Goal: Information Seeking & Learning: Learn about a topic

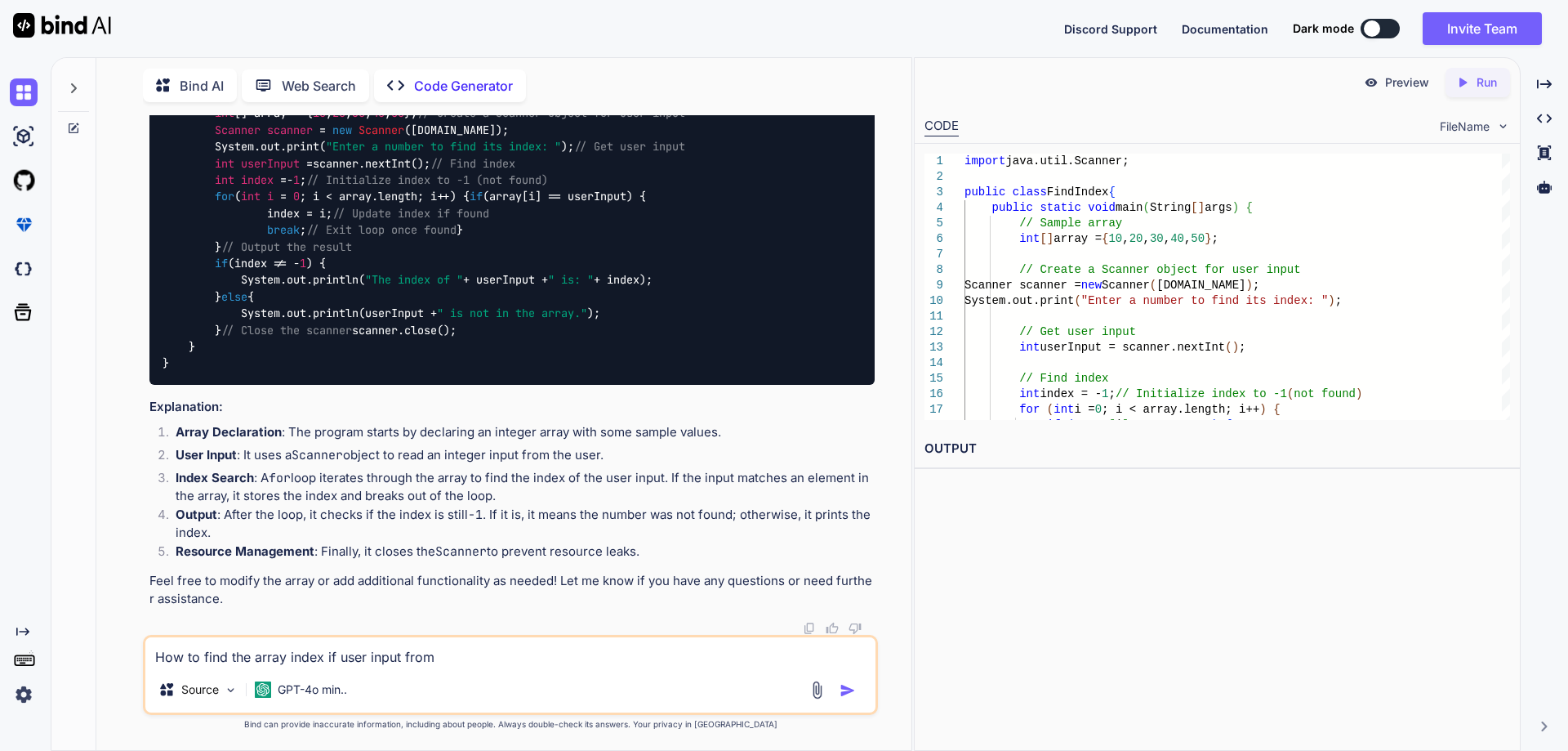
scroll to position [1511, 0]
drag, startPoint x: 148, startPoint y: 199, endPoint x: 539, endPoint y: 206, distance: 391.1
click at [349, 216] on div "Code Generator To find the index of a provided value in an array based on user …" at bounding box center [511, 278] width 725 height 712
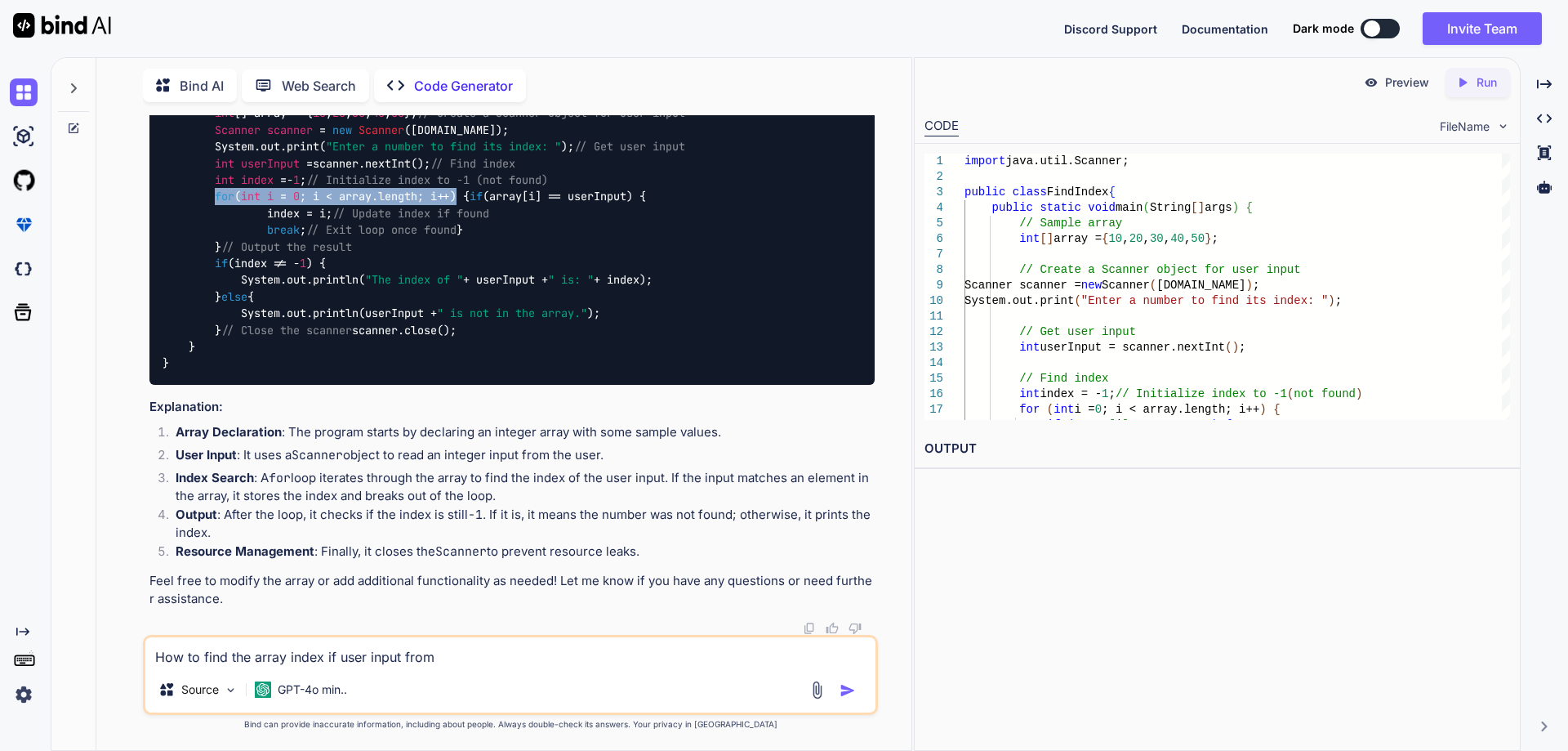
drag, startPoint x: 217, startPoint y: 407, endPoint x: 469, endPoint y: 409, distance: 252.0
click at [469, 372] on code "import java.util.Scanner; public class FindIndex { public static void main (Str…" at bounding box center [493, 230] width 660 height 284
click at [239, 372] on code "import java.util.Scanner; public class FindIndex { public static void main (Str…" at bounding box center [493, 230] width 660 height 284
drag, startPoint x: 240, startPoint y: 427, endPoint x: 441, endPoint y: 422, distance: 201.1
click at [441, 384] on div "import java.util.Scanner; public class FindIndex { public static void main (Str…" at bounding box center [511, 229] width 725 height 309
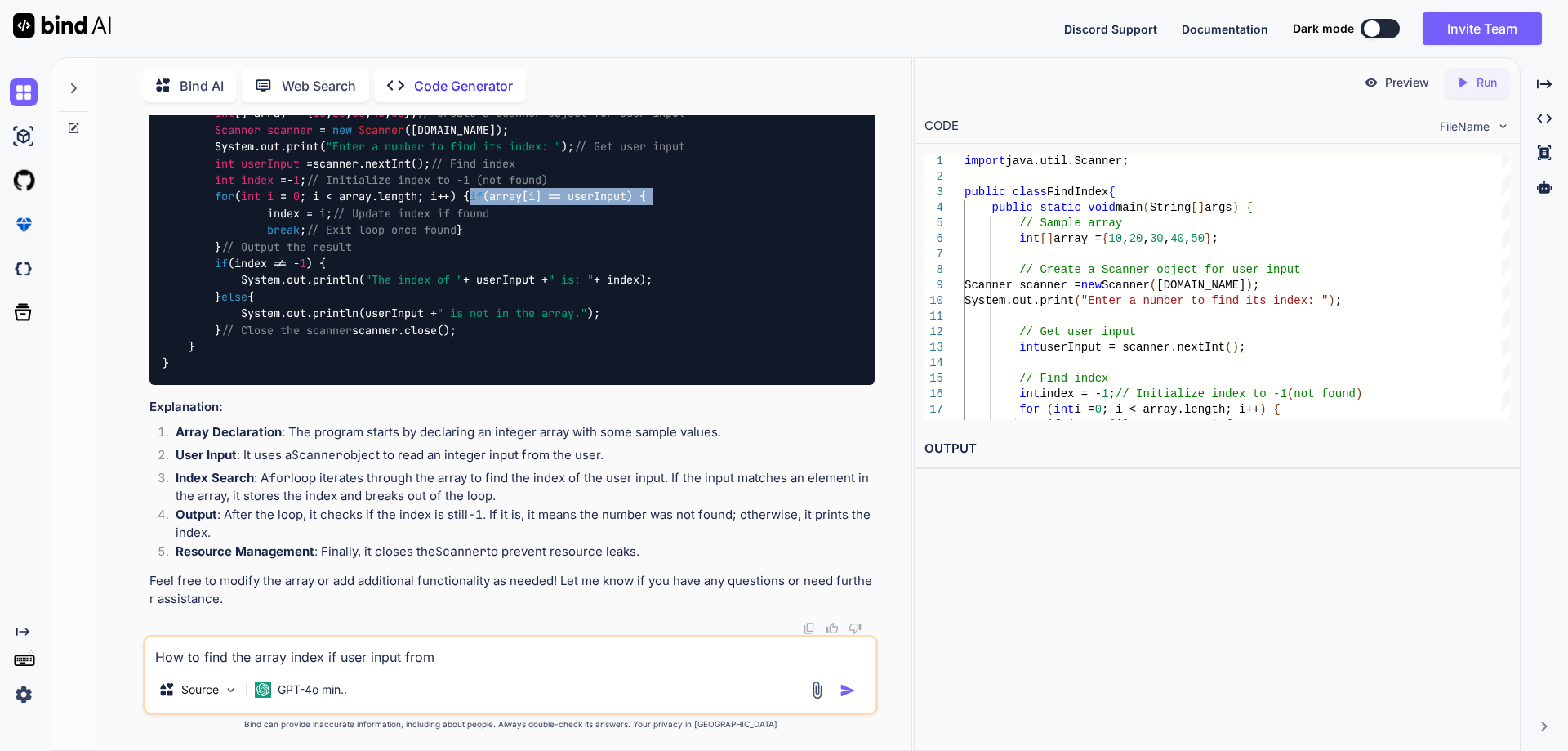
drag, startPoint x: 256, startPoint y: 441, endPoint x: 335, endPoint y: 440, distance: 79.0
click at [335, 372] on code "import java.util.Scanner; public class FindIndex { public static void main (Str…" at bounding box center [493, 230] width 660 height 284
drag, startPoint x: 265, startPoint y: 456, endPoint x: 297, endPoint y: 456, distance: 32.0
click at [297, 372] on code "import java.util.Scanner; public class FindIndex { public static void main (Str…" at bounding box center [493, 230] width 660 height 284
drag, startPoint x: 228, startPoint y: 488, endPoint x: 221, endPoint y: 390, distance: 98.2
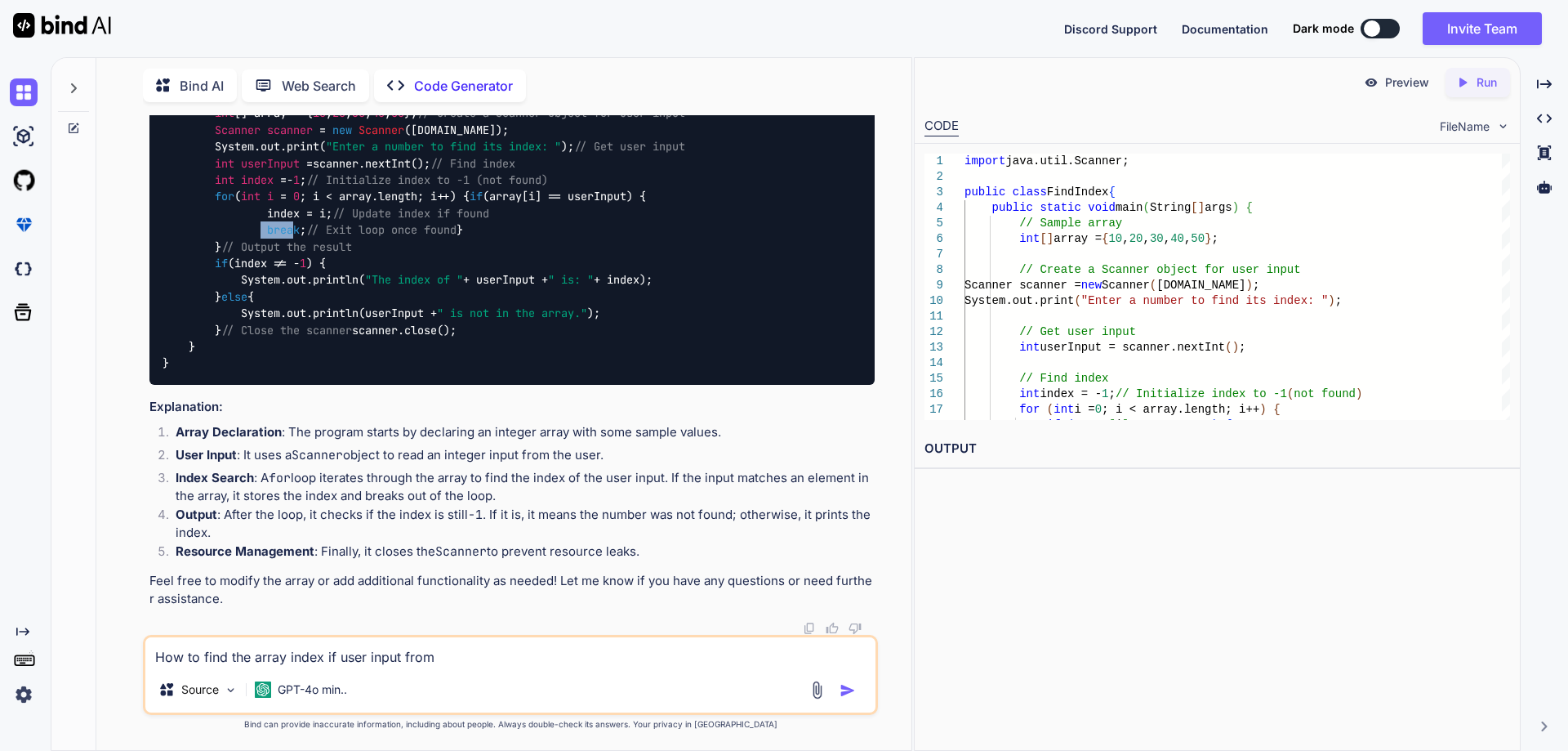
click at [221, 384] on div "import java.util.Scanner; public class FindIndex { public static void main (Str…" at bounding box center [511, 229] width 725 height 309
click at [221, 205] on span "for" at bounding box center [224, 196] width 20 height 14
drag, startPoint x: 357, startPoint y: 357, endPoint x: 183, endPoint y: 352, distance: 174.1
click at [183, 352] on div "import java.util.Scanner; public class FindIndex { public static void main (Str…" at bounding box center [511, 229] width 725 height 309
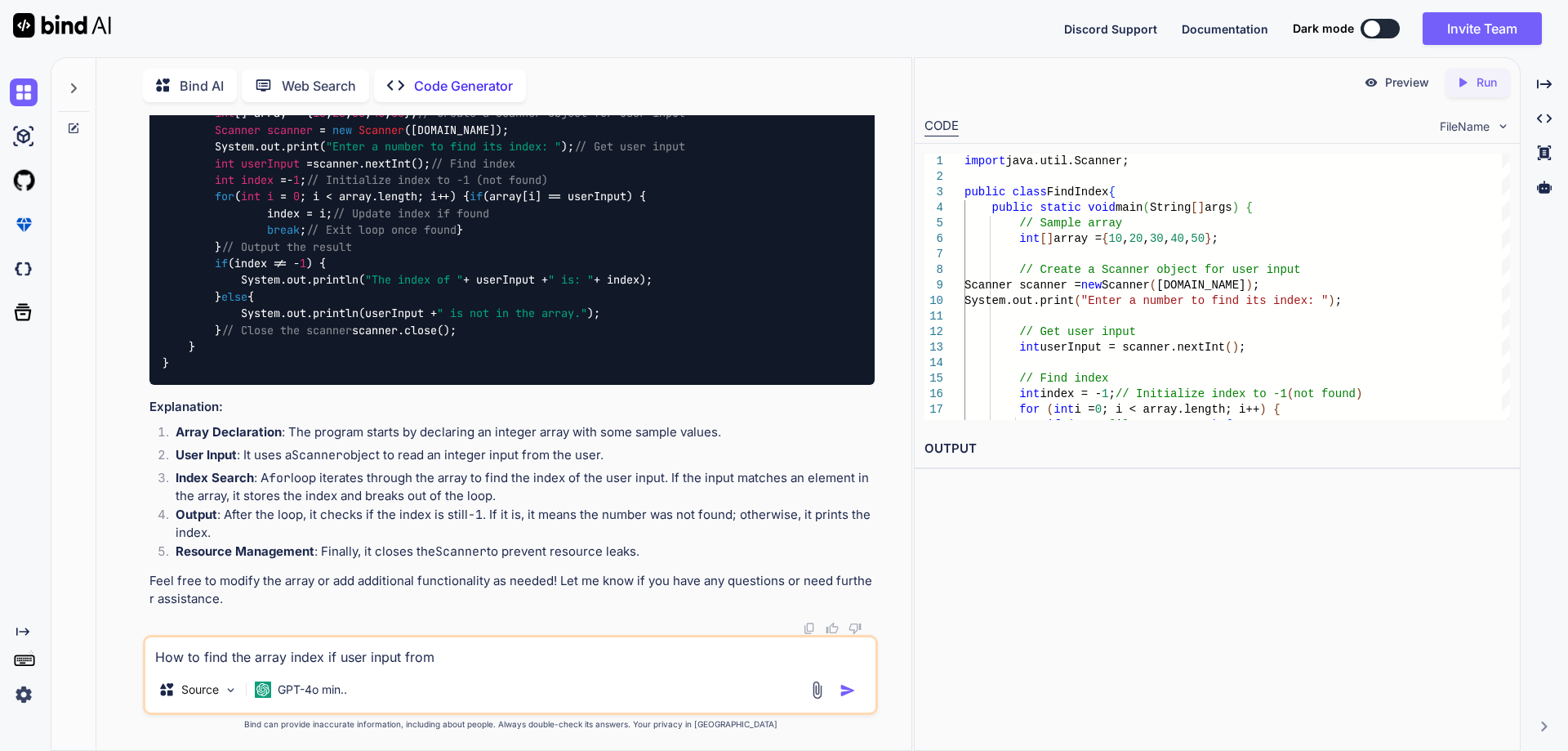
click at [270, 254] on span "// Output the result" at bounding box center [286, 246] width 130 height 14
drag, startPoint x: 219, startPoint y: 360, endPoint x: 409, endPoint y: 360, distance: 190.0
click at [409, 360] on div "import java.util.Scanner; public class FindIndex { public static void main (Str…" at bounding box center [511, 229] width 725 height 309
click at [474, 384] on div "import java.util.Scanner; public class FindIndex { public static void main (Str…" at bounding box center [511, 229] width 725 height 309
drag, startPoint x: 241, startPoint y: 426, endPoint x: 644, endPoint y: 437, distance: 403.2
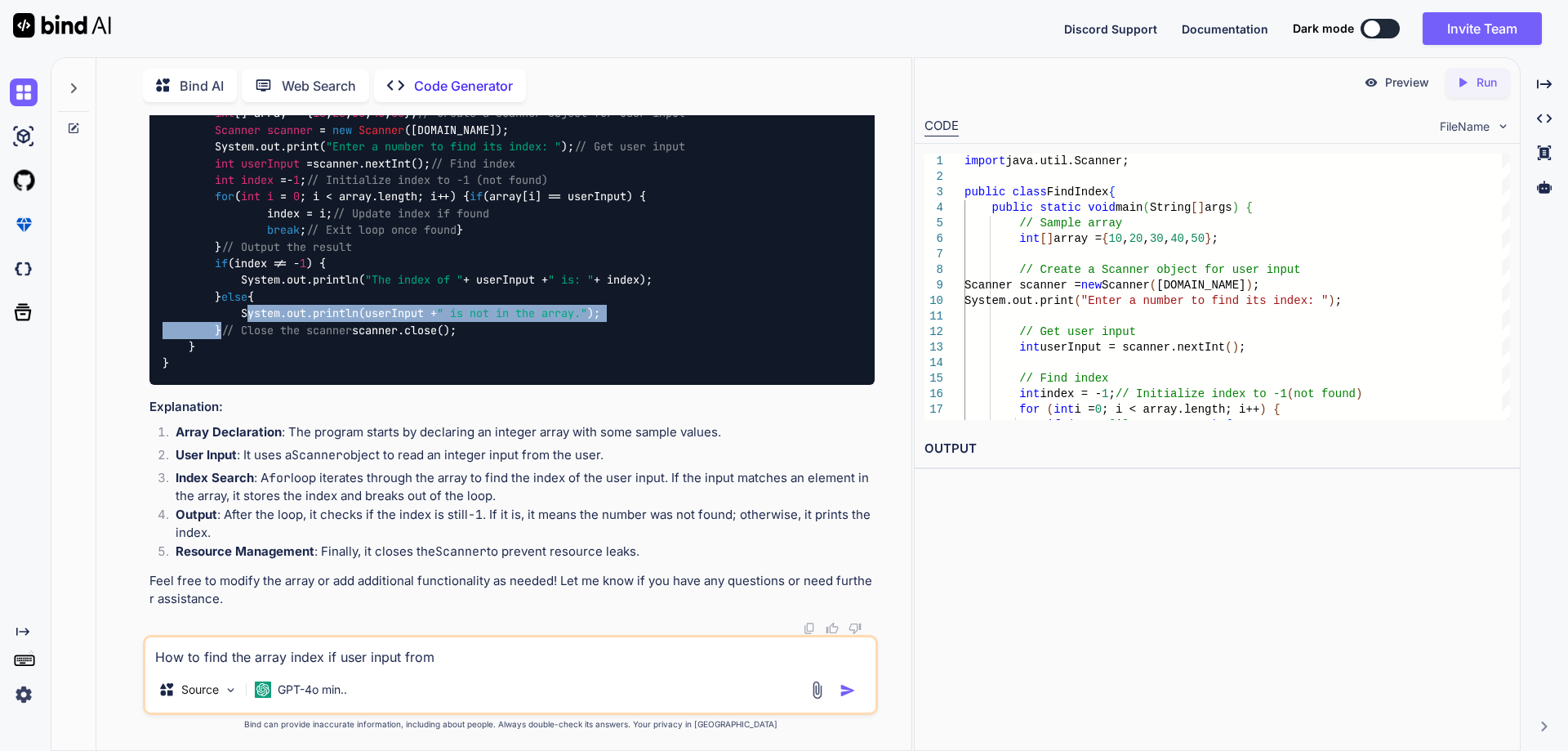
click at [644, 384] on div "import java.util.Scanner; public class FindIndex { public static void main (Str…" at bounding box center [511, 229] width 725 height 309
click at [856, 69] on img at bounding box center [854, 61] width 14 height 14
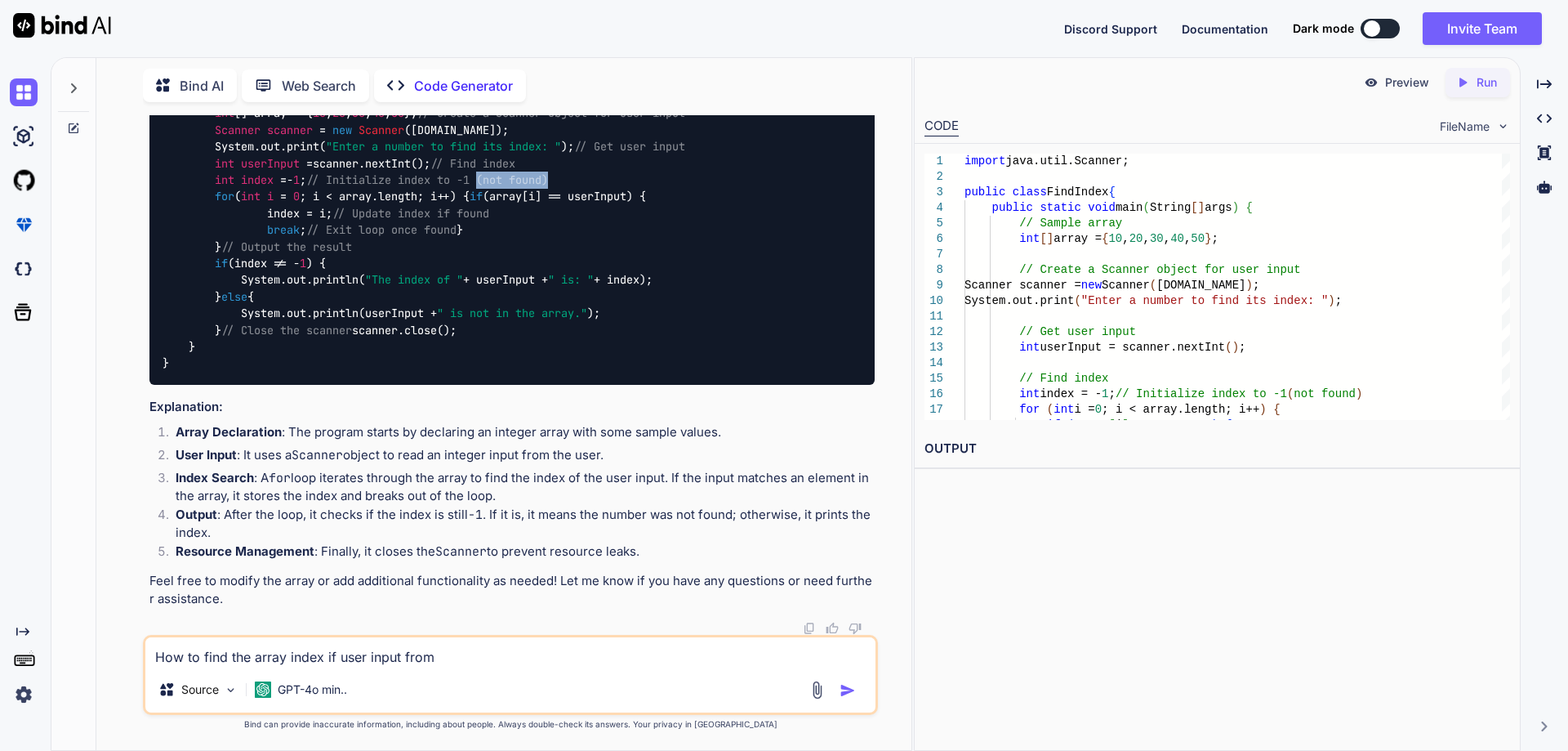
drag, startPoint x: 493, startPoint y: 304, endPoint x: 571, endPoint y: 312, distance: 78.4
click at [571, 312] on div "import java.util.Scanner; public class FindIndex { public static void main (Str…" at bounding box center [511, 229] width 725 height 309
click at [285, 372] on code "import java.util.Scanner; public class FindIndex { public static void main (Str…" at bounding box center [493, 230] width 660 height 284
click at [307, 384] on div "import java.util.Scanner; public class FindIndex { public static void main (Str…" at bounding box center [511, 229] width 725 height 309
